Goal: Task Accomplishment & Management: Use online tool/utility

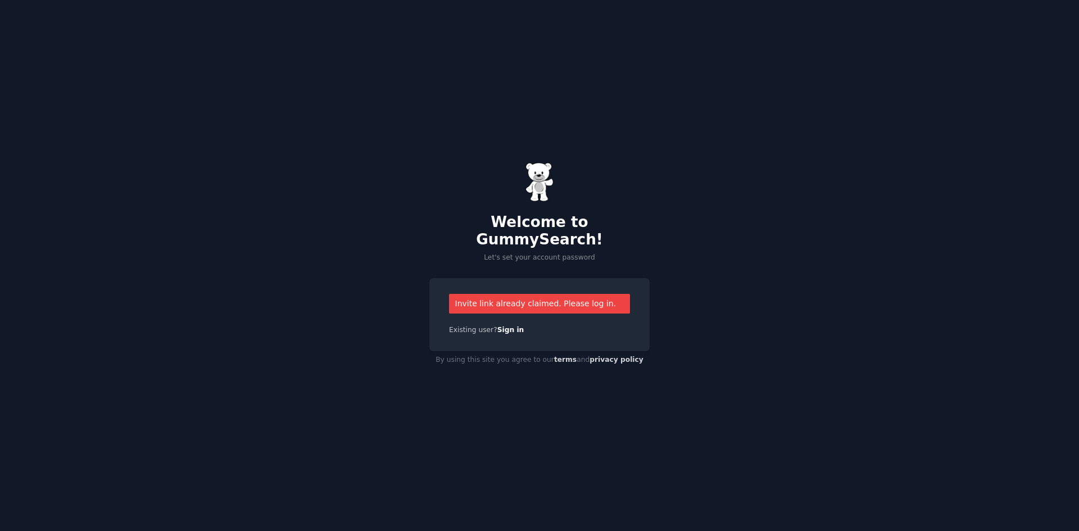
click at [492, 300] on div "Invite link already claimed. Please log in." at bounding box center [539, 304] width 181 height 20
click at [533, 202] on img at bounding box center [540, 181] width 28 height 39
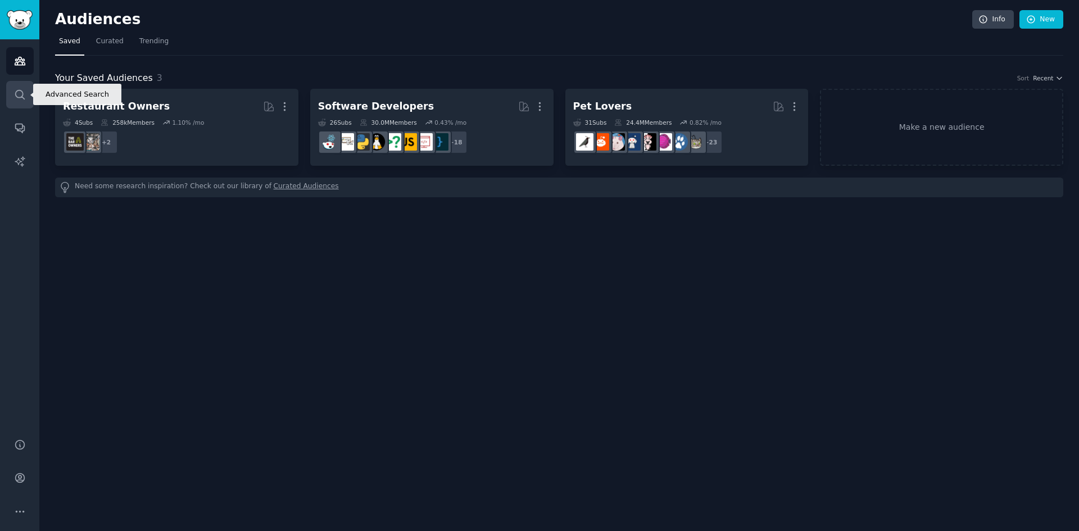
click at [22, 88] on link "Search" at bounding box center [20, 95] width 28 height 28
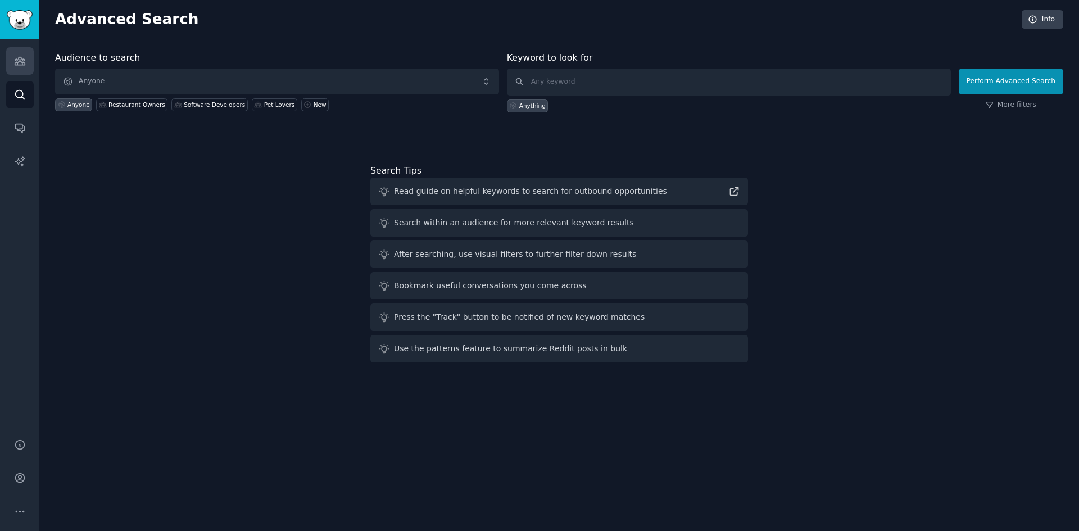
click at [9, 61] on link "Audiences" at bounding box center [20, 61] width 28 height 28
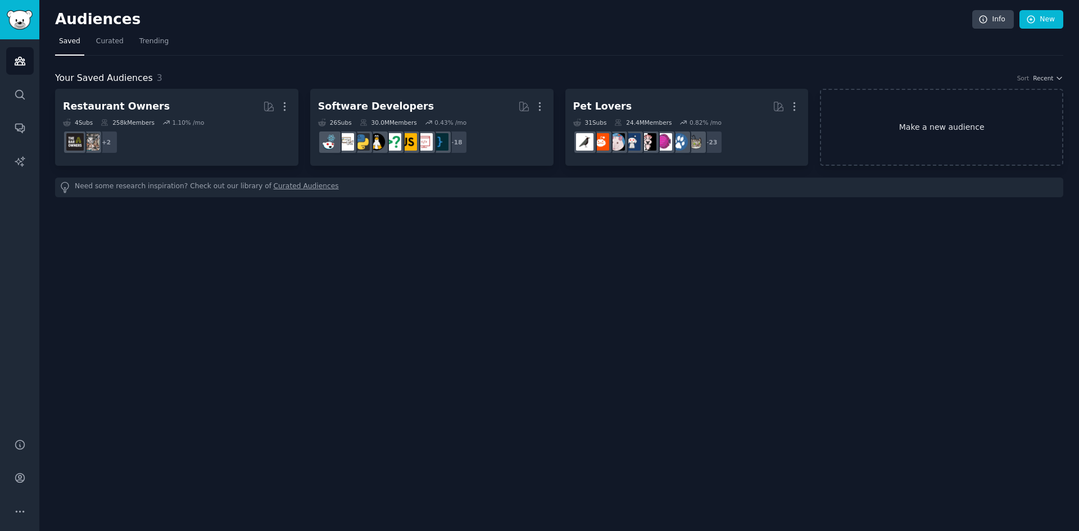
click at [958, 124] on link "Make a new audience" at bounding box center [941, 127] width 243 height 77
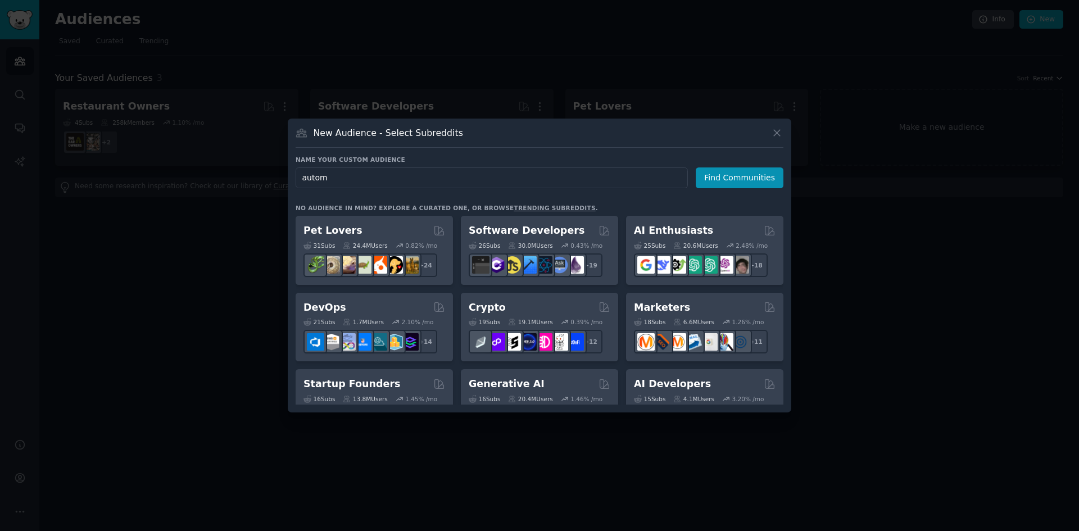
type input "automa"
click at [378, 229] on div "Pet Lovers" at bounding box center [375, 231] width 142 height 14
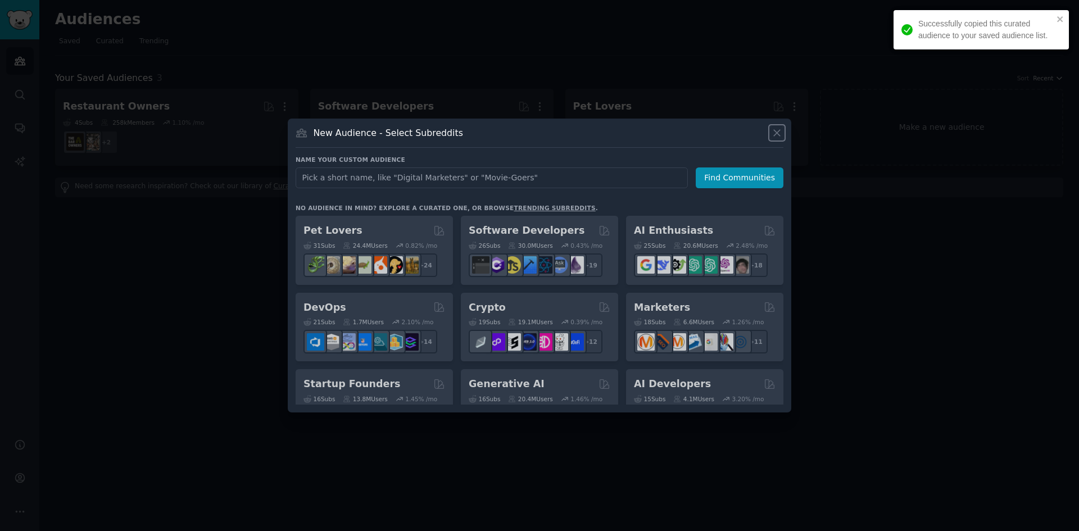
click at [777, 128] on icon at bounding box center [777, 133] width 12 height 12
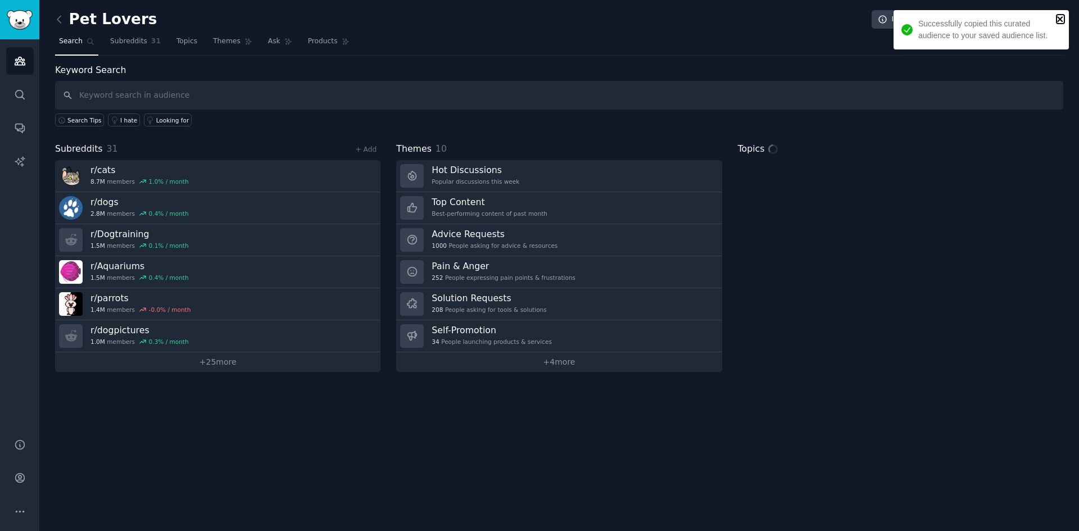
drag, startPoint x: 1059, startPoint y: 16, endPoint x: 1050, endPoint y: 20, distance: 9.8
click at [1059, 16] on icon "close" at bounding box center [1061, 19] width 8 height 9
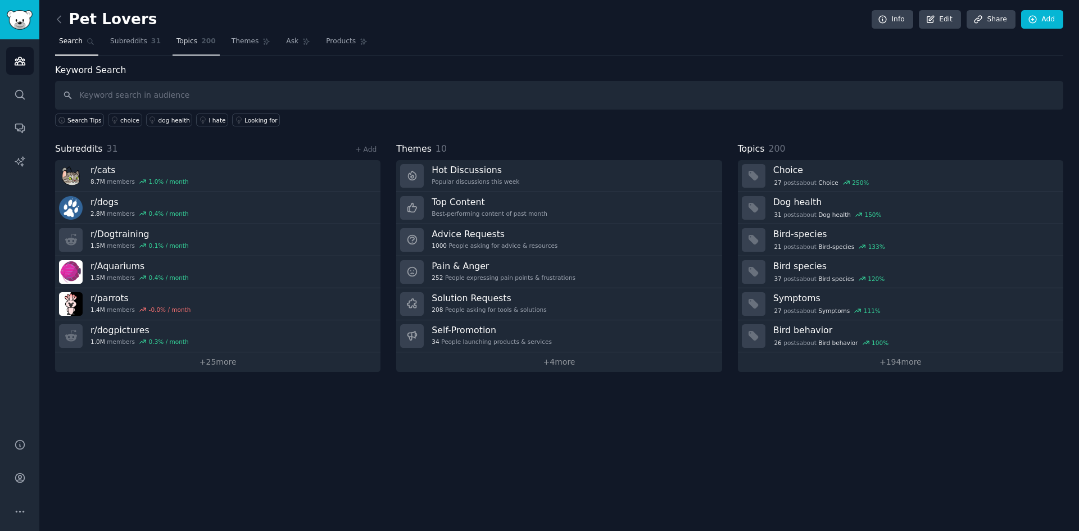
click at [189, 44] on link "Topics 200" at bounding box center [196, 44] width 47 height 23
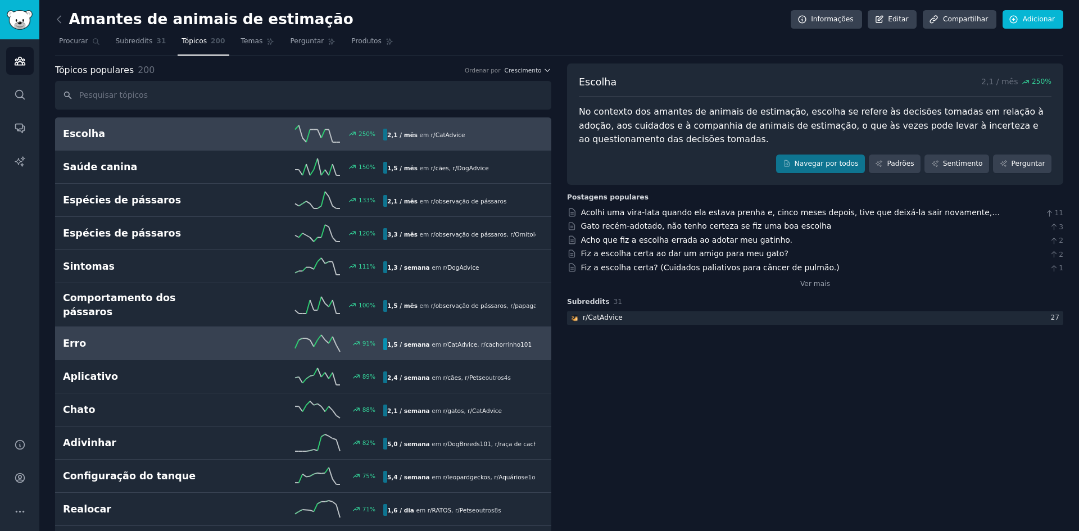
scroll to position [112, 0]
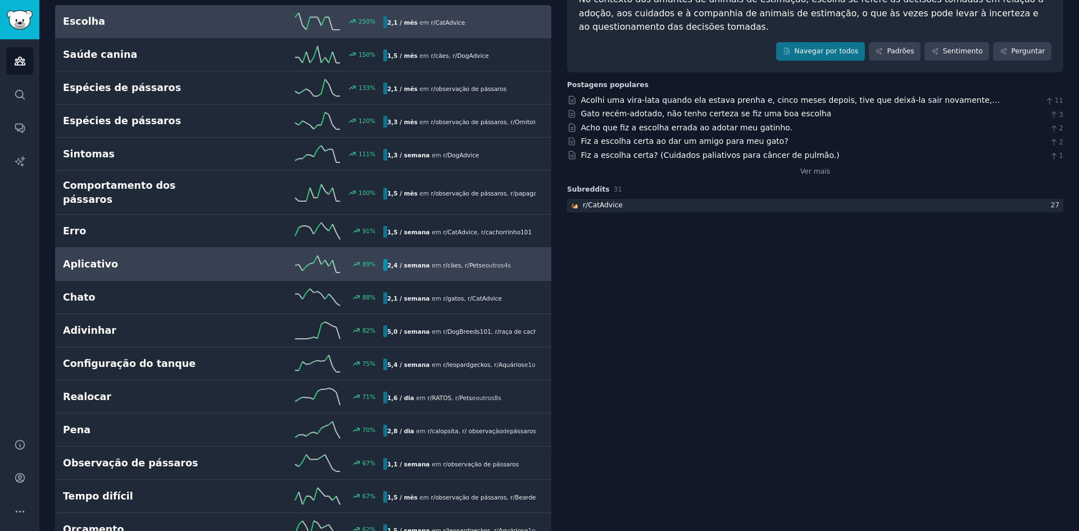
click at [124, 263] on link "Aplicativo 89 % 2,4 / semana em r/ cães , r / Pets e outros 4 s" at bounding box center [303, 264] width 496 height 33
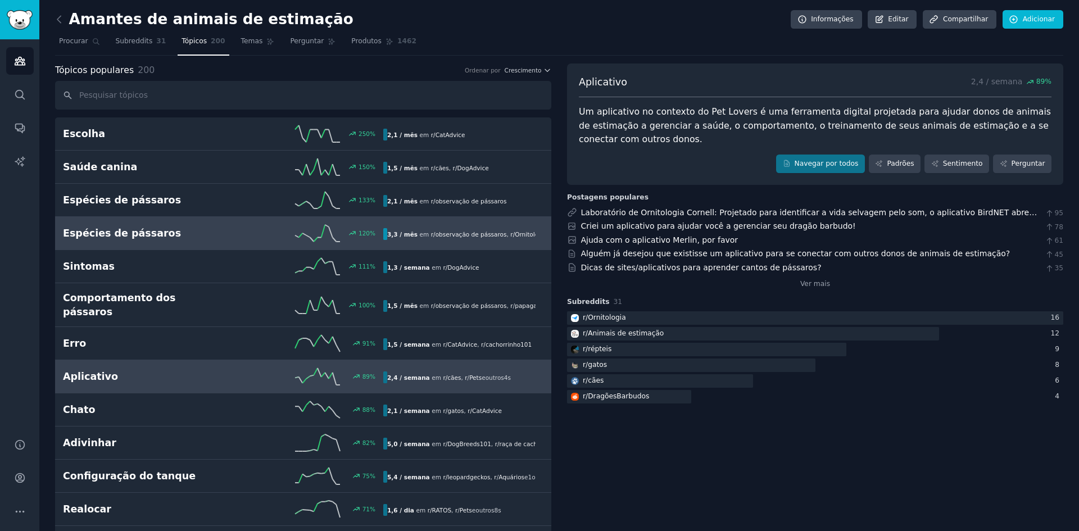
click at [166, 235] on h2 "Espécies de pássaros" at bounding box center [143, 234] width 160 height 14
